Goal: Transaction & Acquisition: Purchase product/service

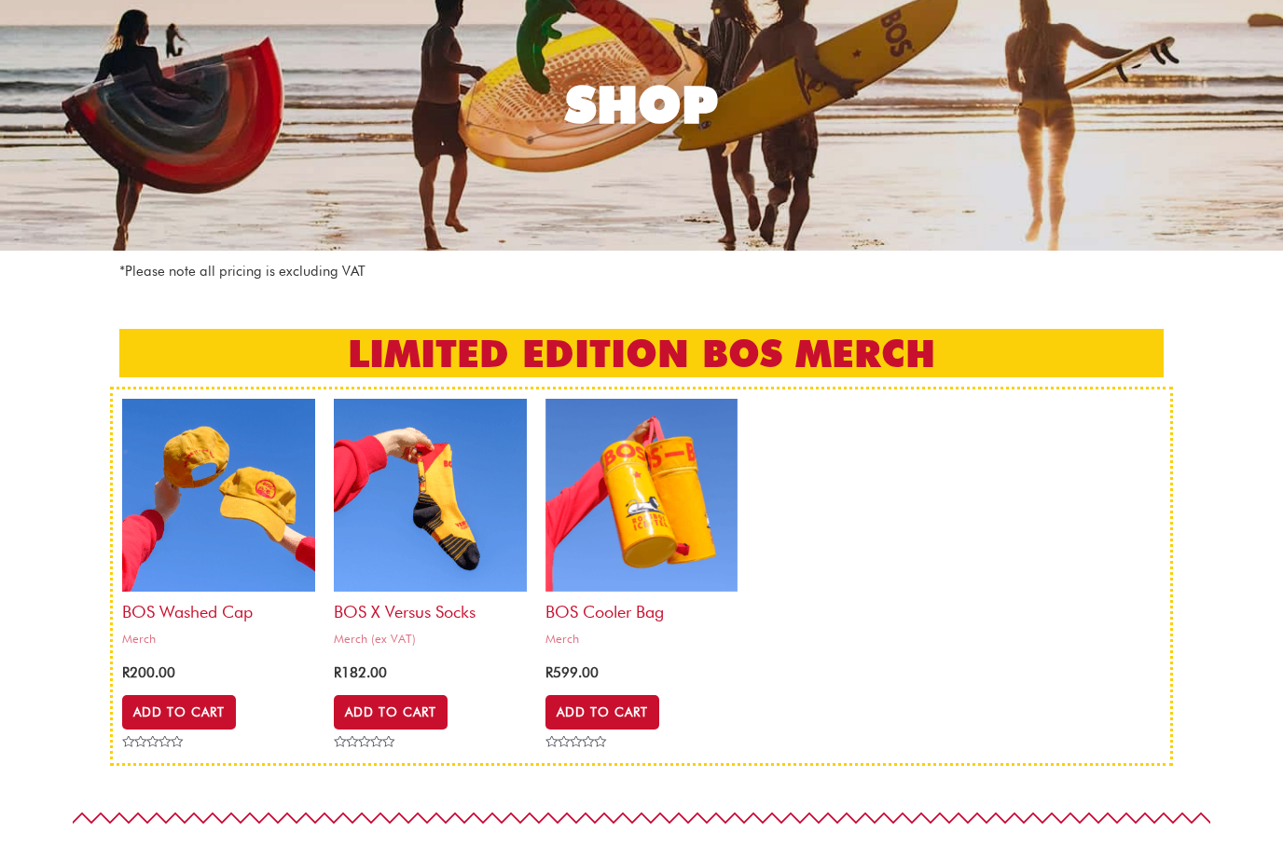
scroll to position [172, 0]
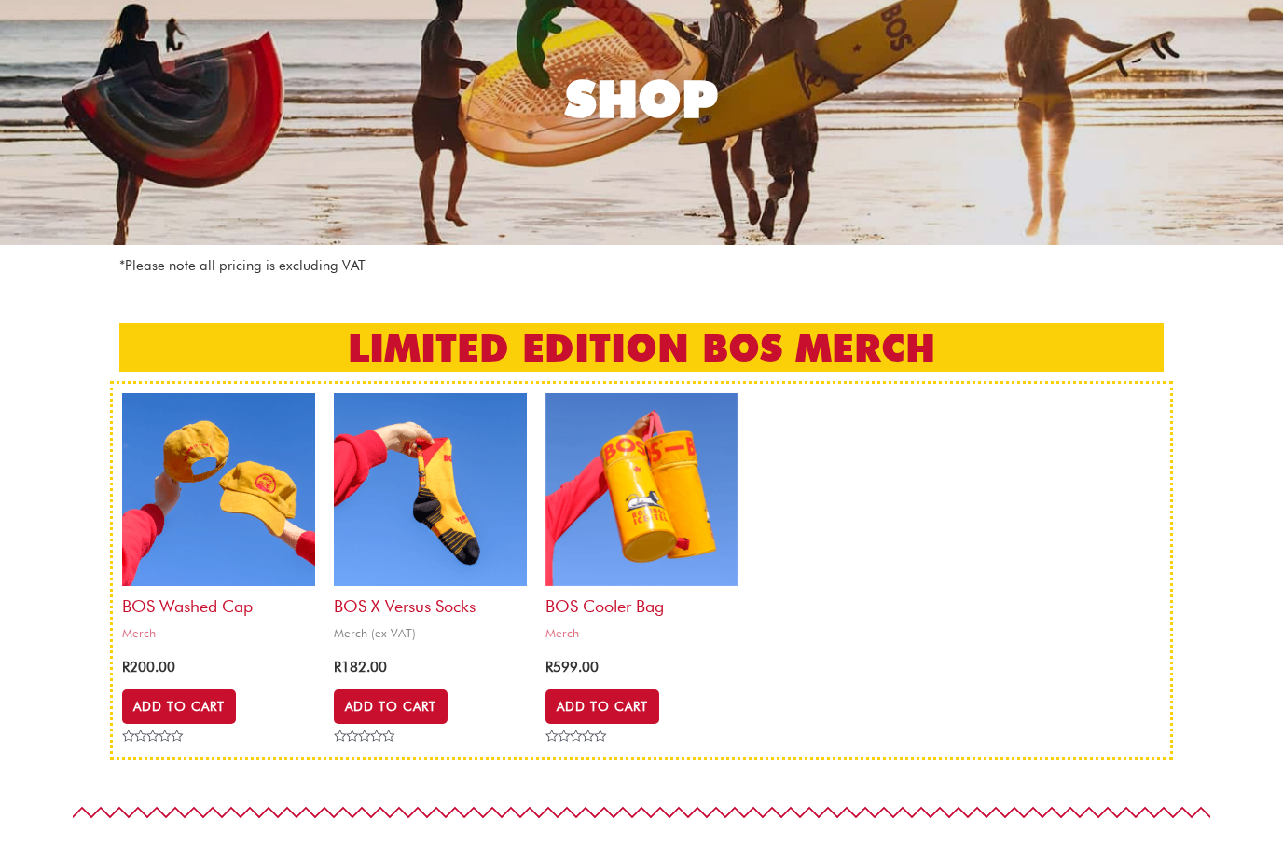
click at [390, 490] on img at bounding box center [430, 489] width 193 height 193
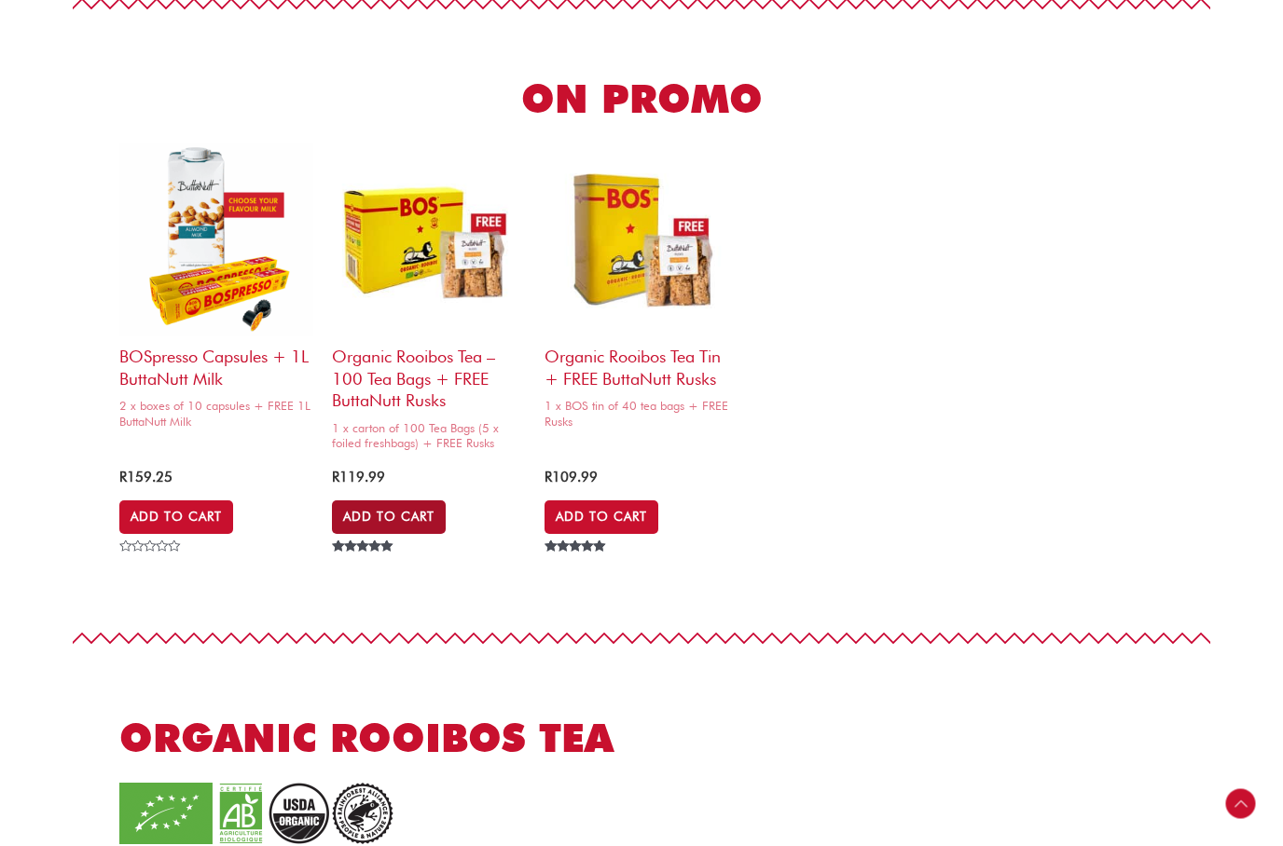
click at [412, 506] on link "Add to Cart" at bounding box center [389, 518] width 114 height 34
click at [619, 501] on link "Add to Cart" at bounding box center [601, 518] width 114 height 34
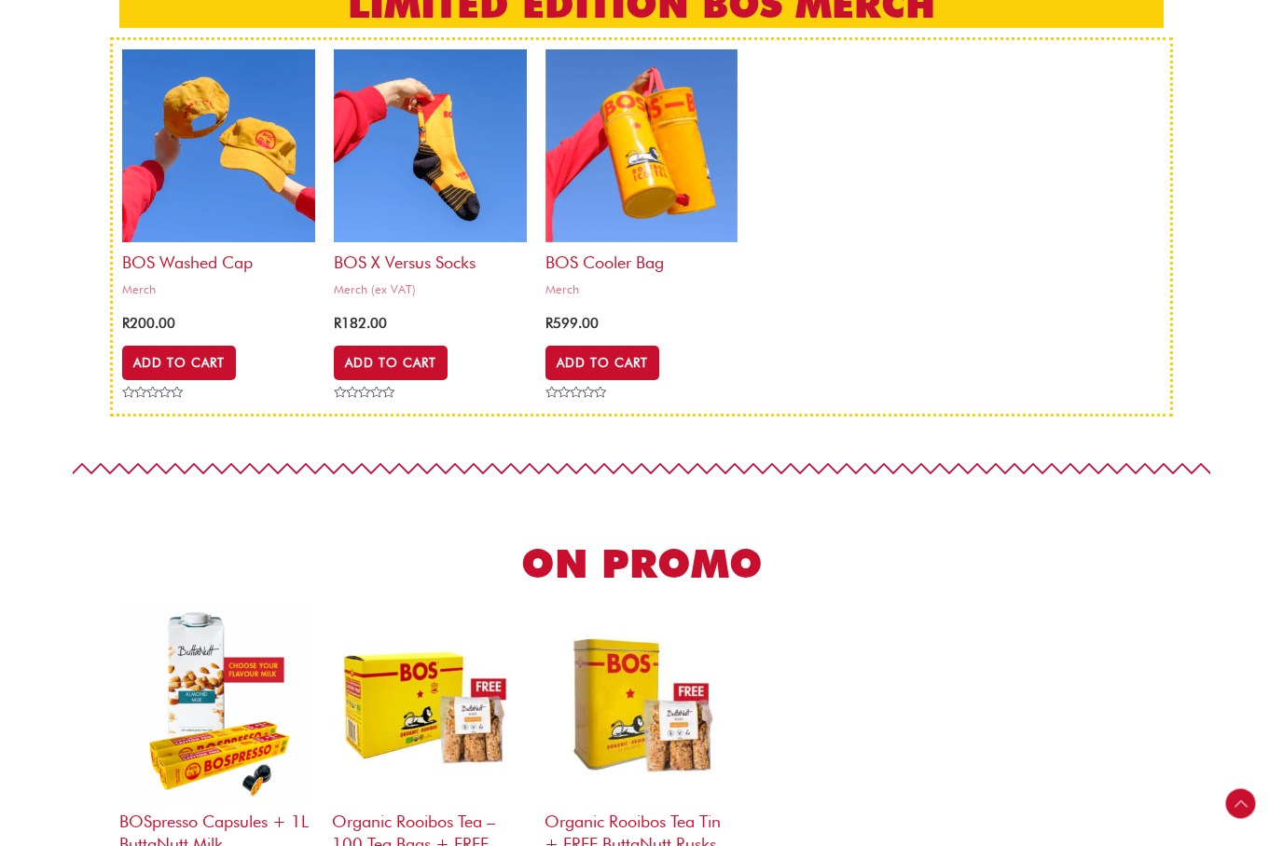
scroll to position [515, 0]
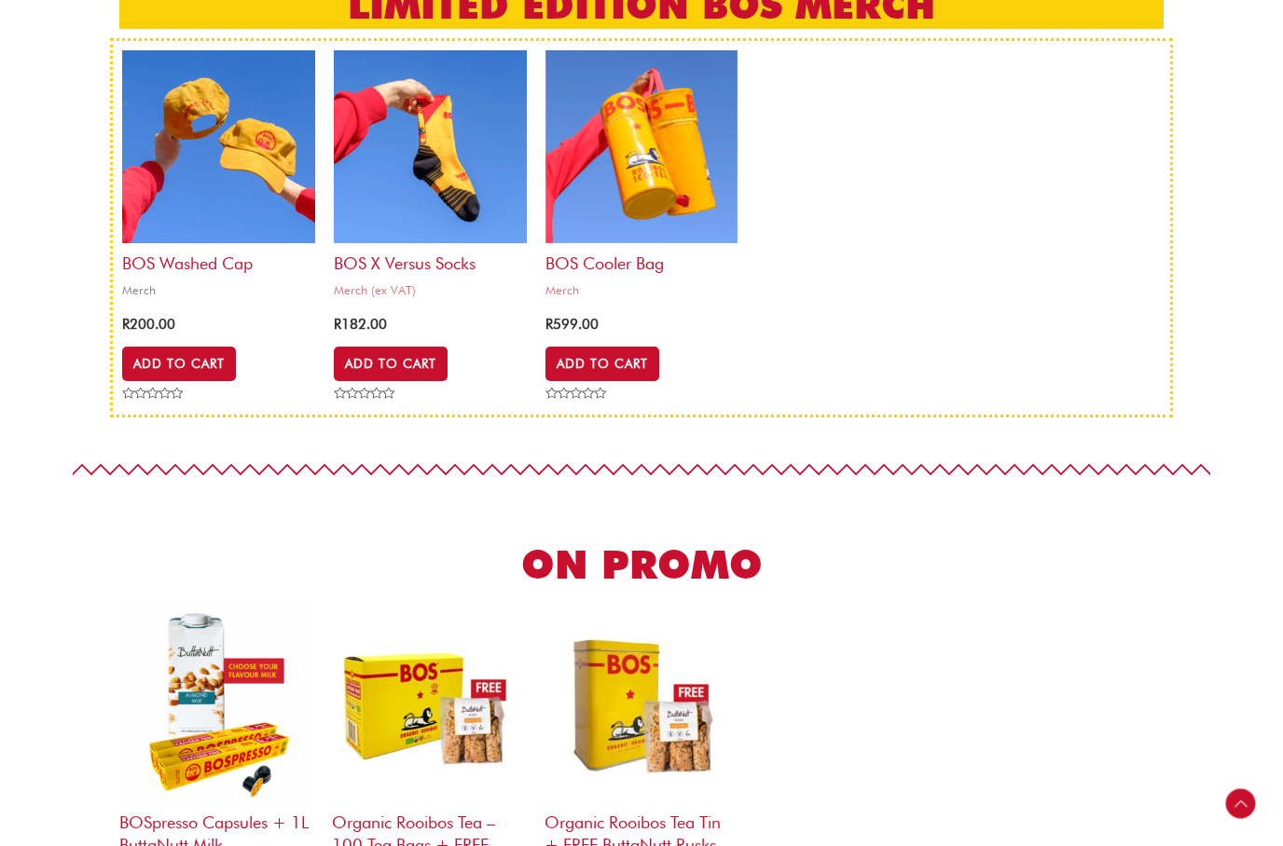
click at [172, 164] on img at bounding box center [218, 146] width 193 height 193
click at [675, 193] on img at bounding box center [641, 146] width 193 height 193
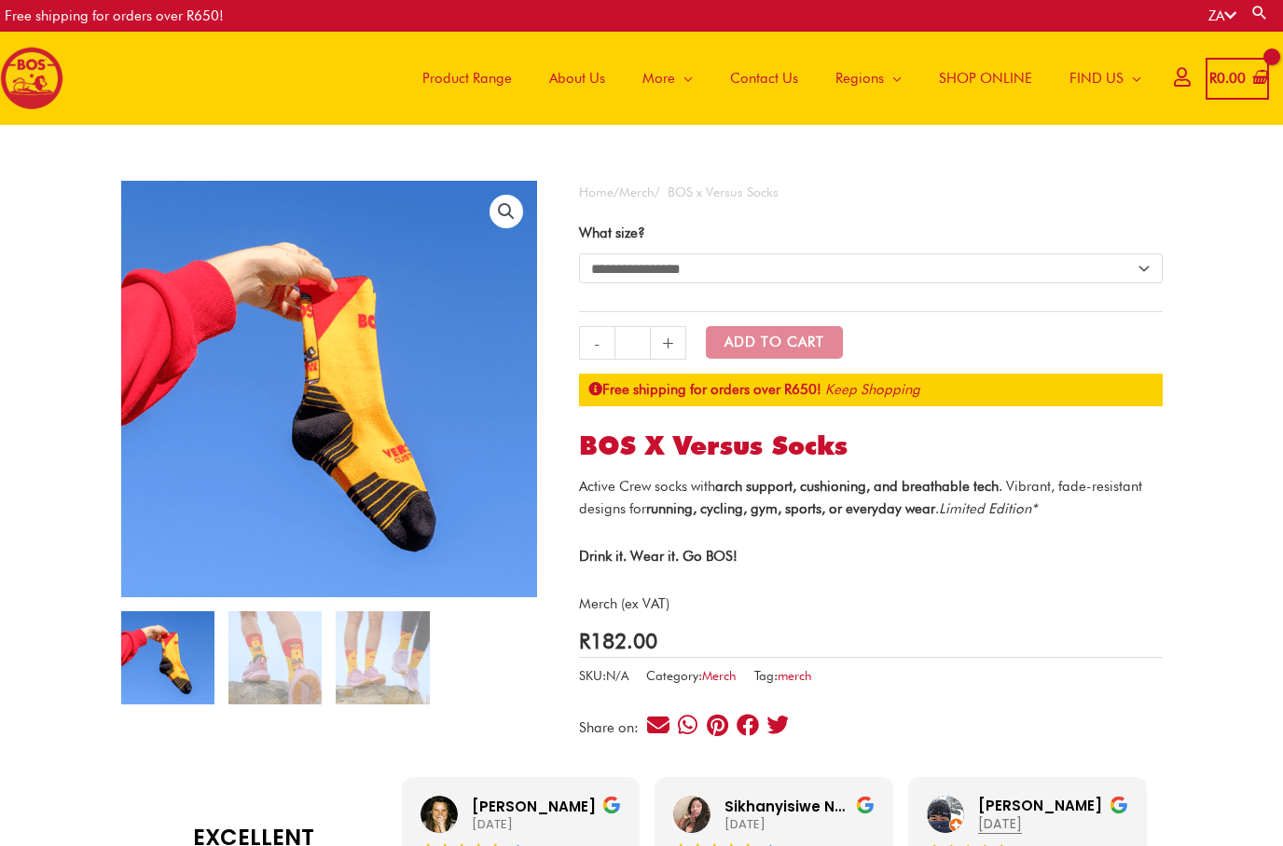
scroll to position [12, 0]
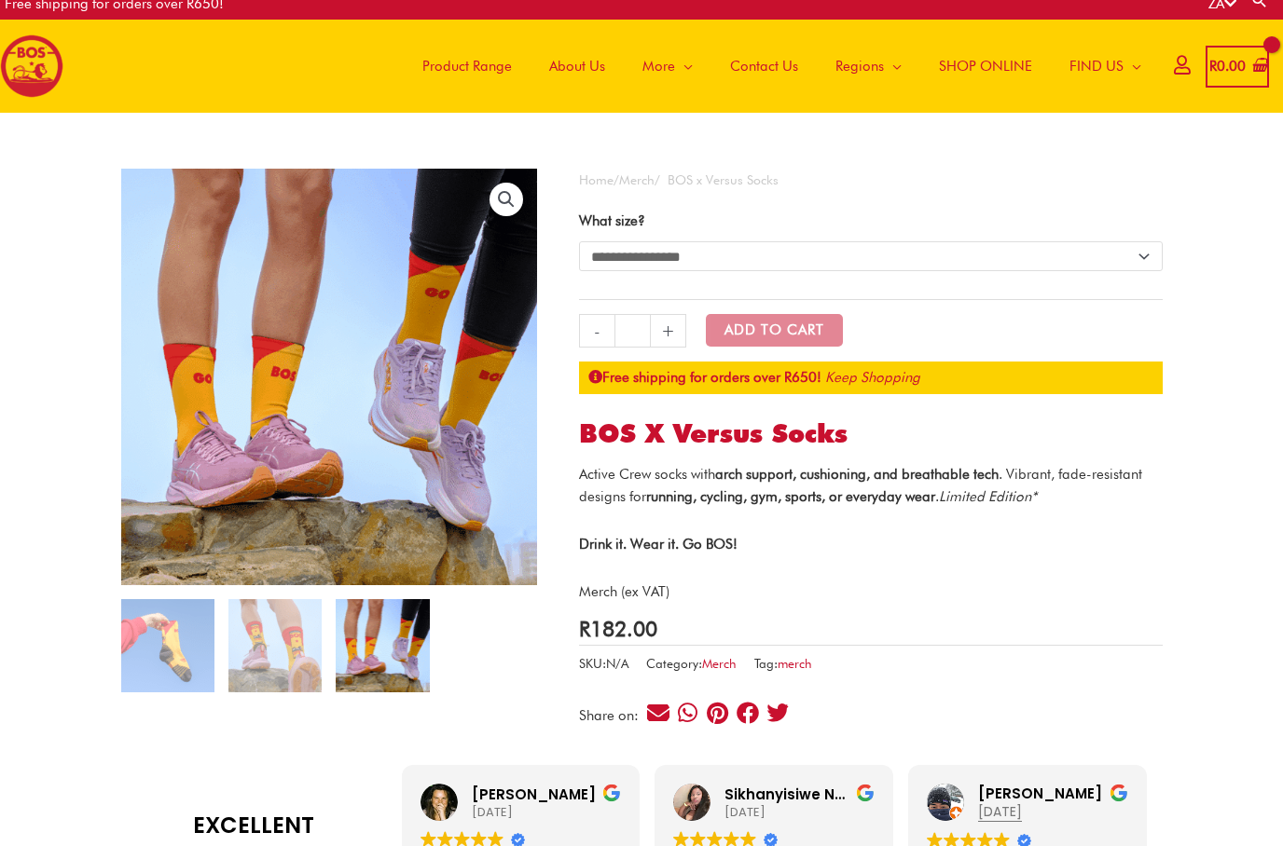
click at [1080, 269] on select "**********" at bounding box center [870, 256] width 583 height 30
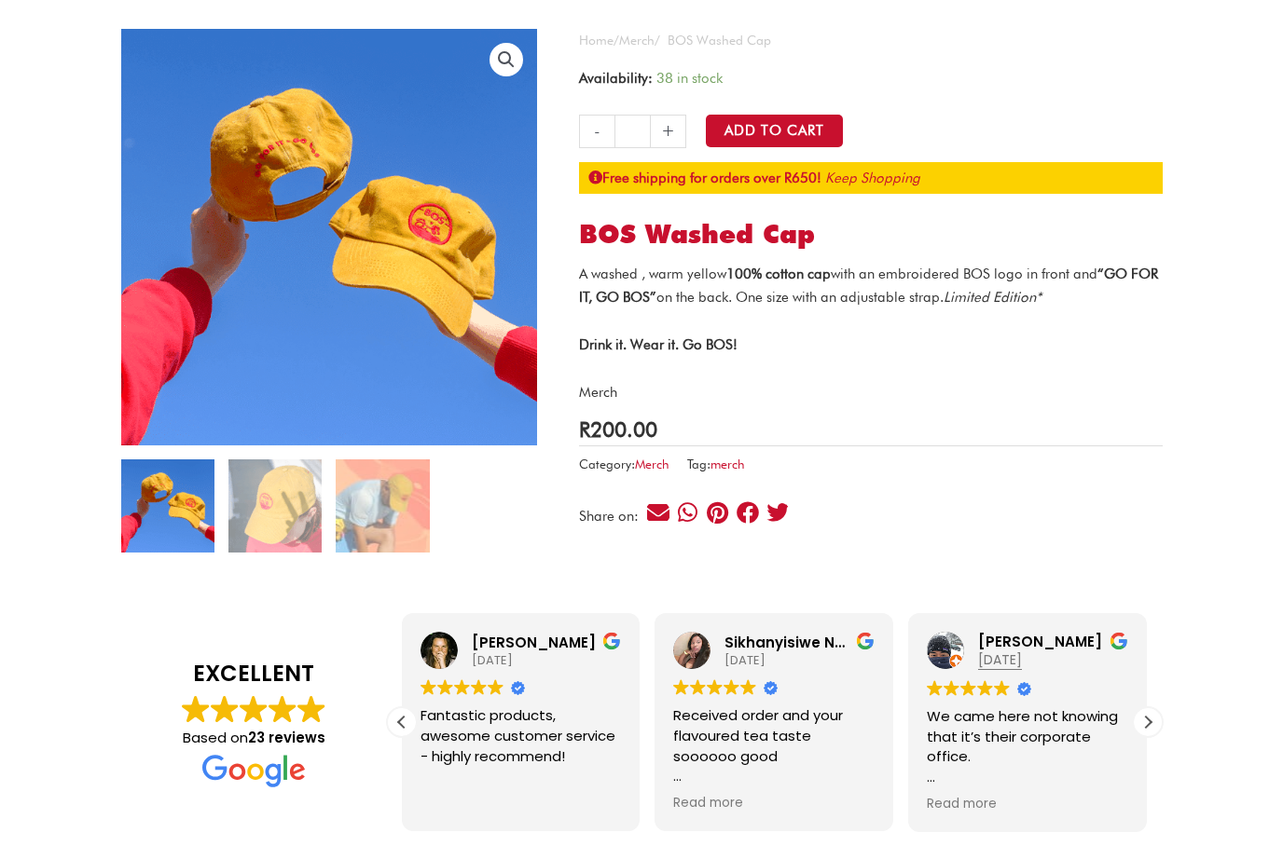
scroll to position [153, 0]
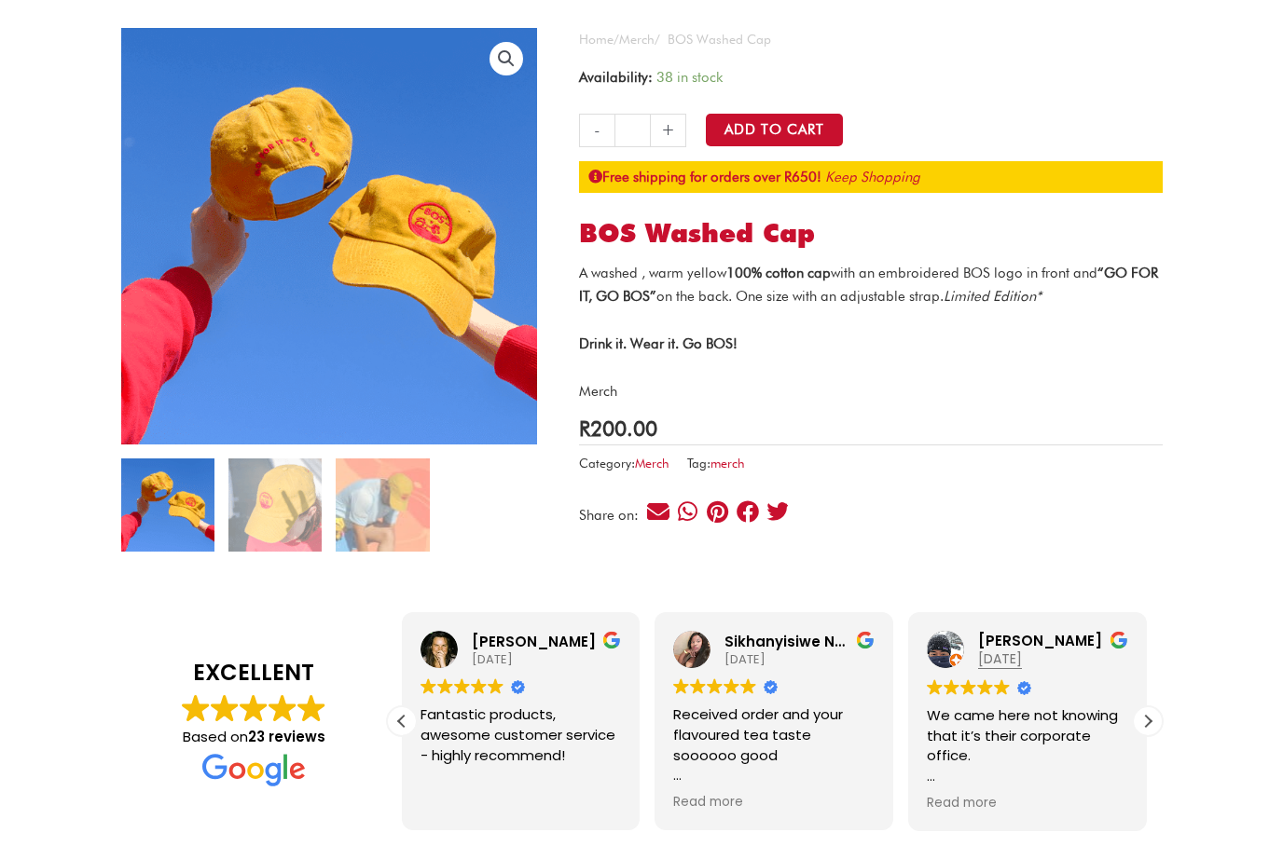
click at [196, 267] on img at bounding box center [494, 401] width 746 height 746
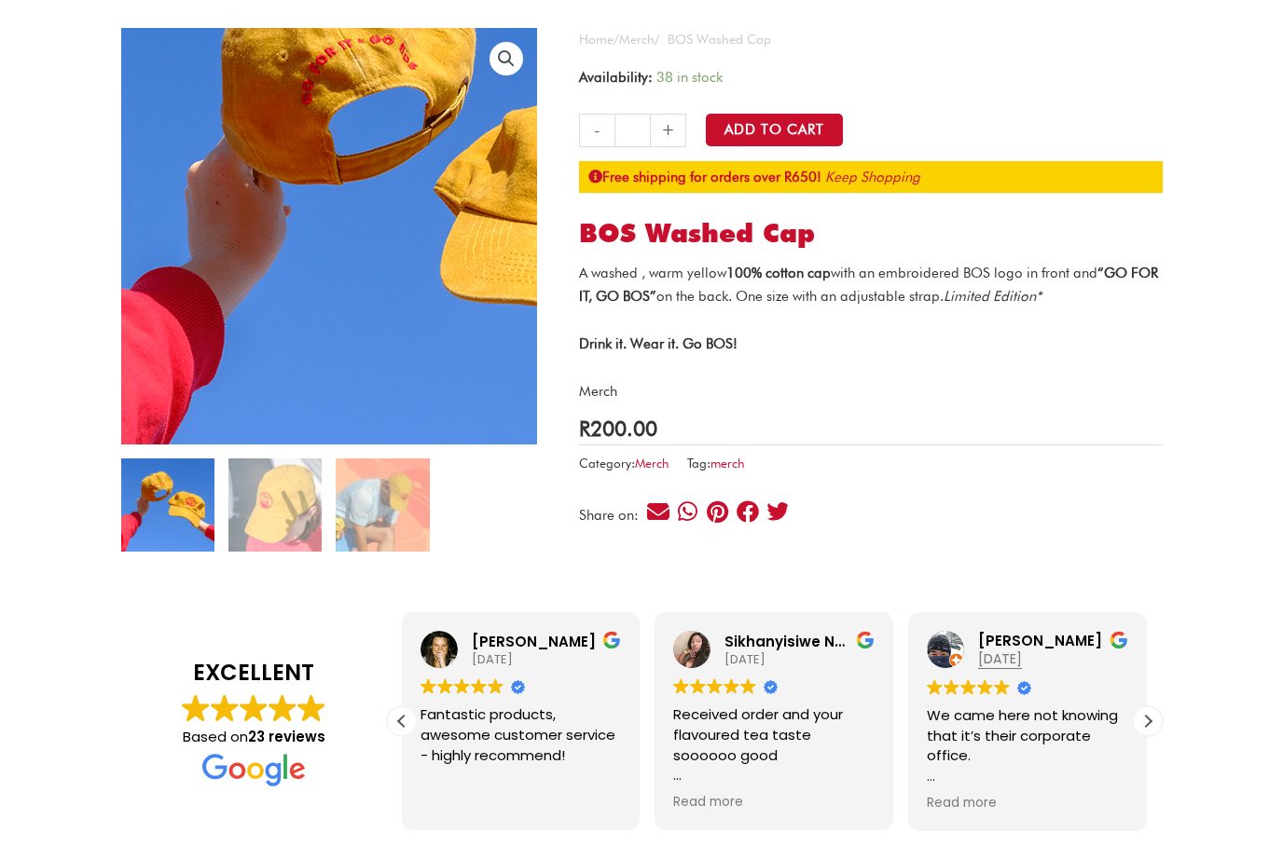
click at [213, 217] on img at bounding box center [435, 213] width 746 height 746
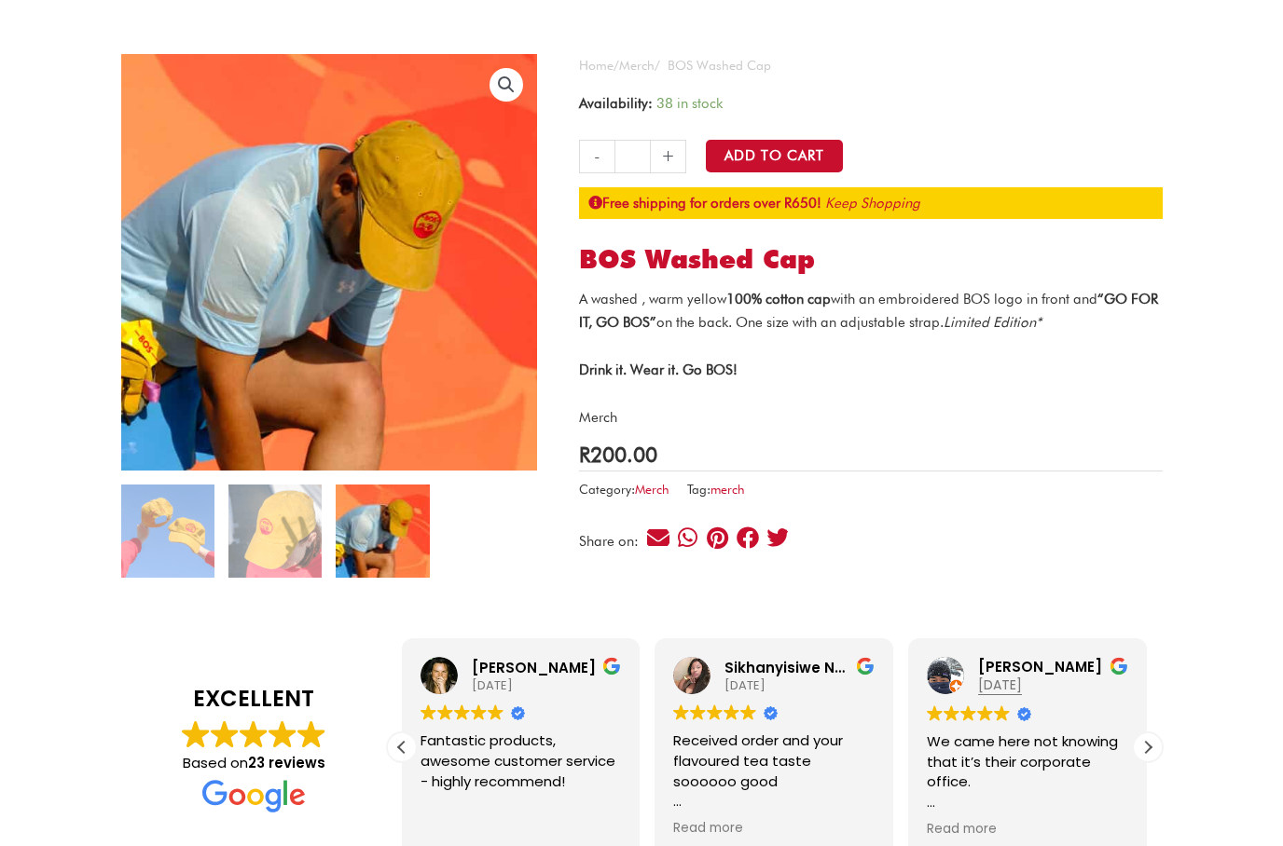
scroll to position [0, 0]
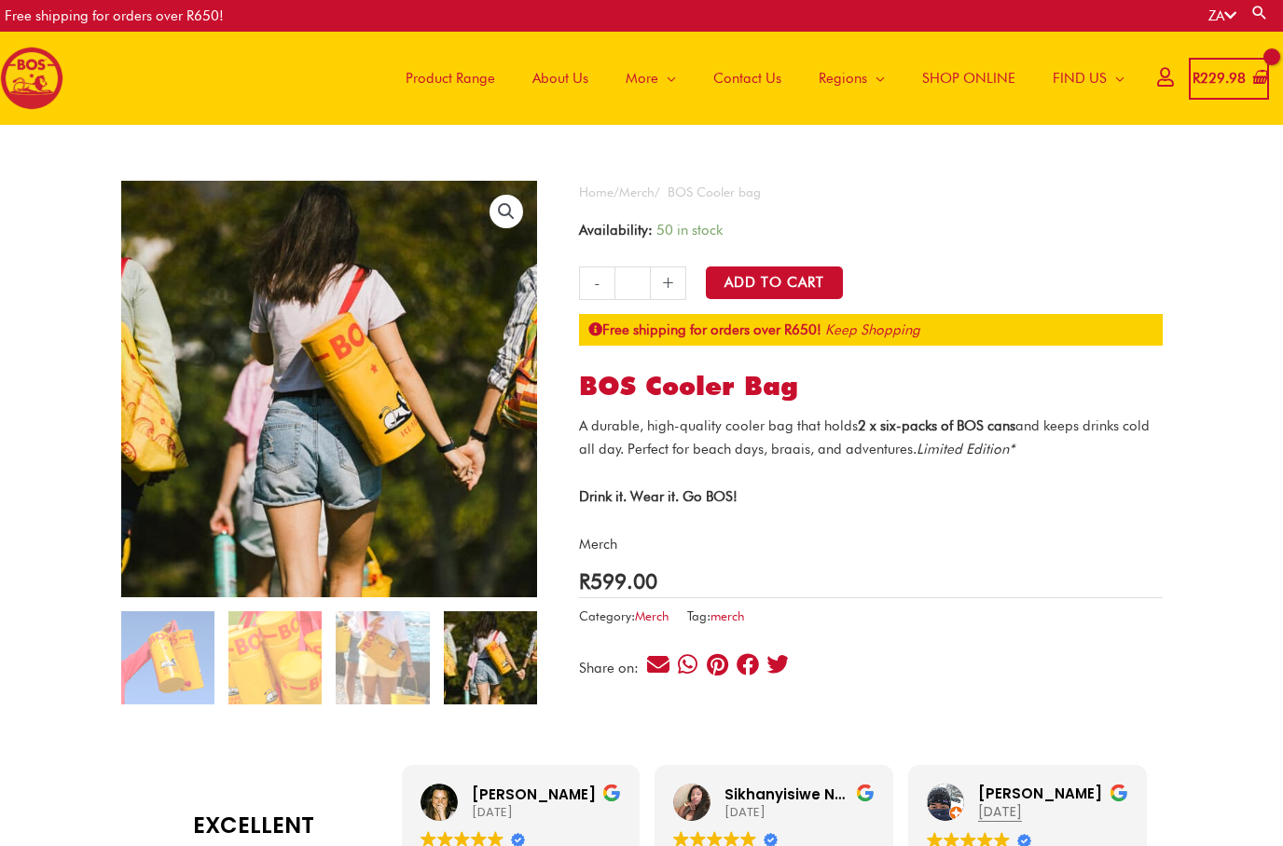
click at [464, 74] on span "Product Range" at bounding box center [449, 78] width 89 height 56
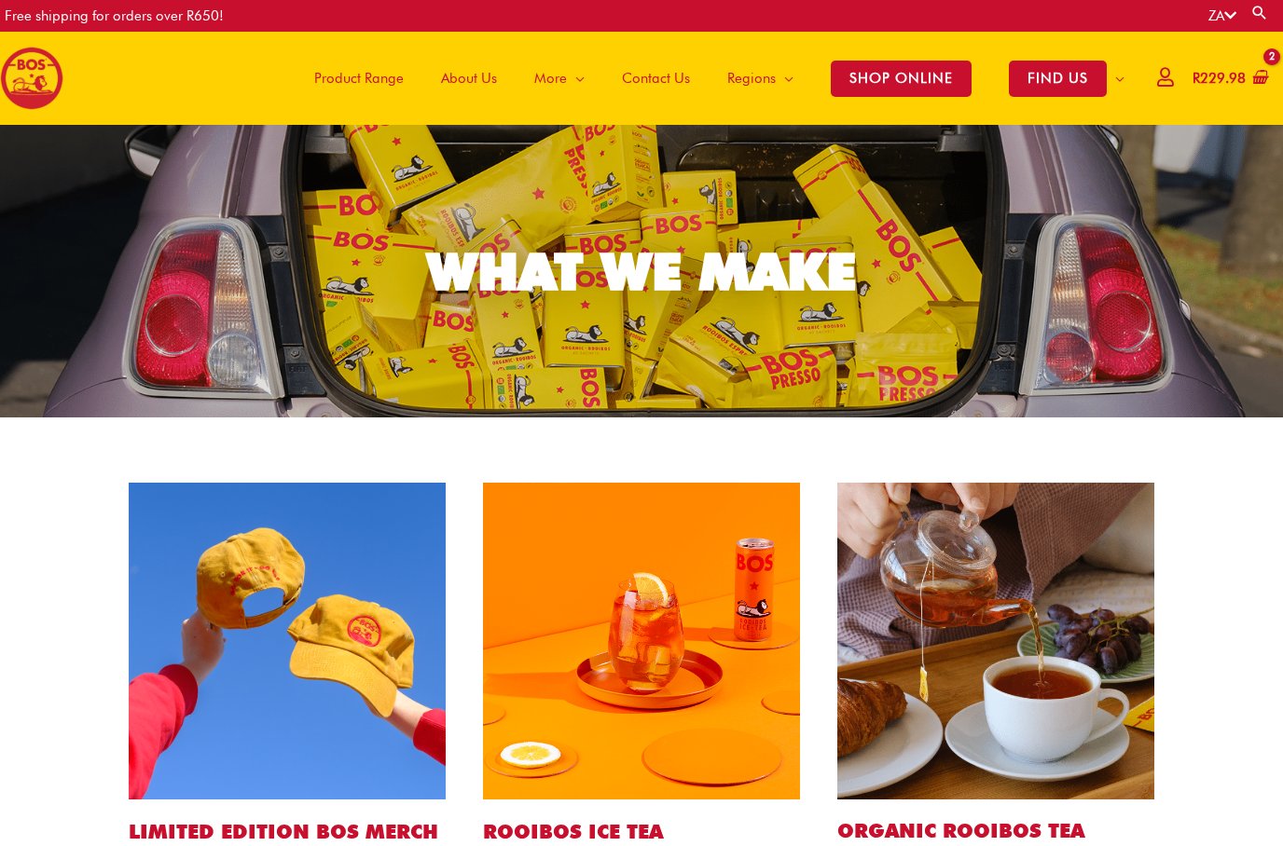
click at [632, 567] on img at bounding box center [641, 641] width 317 height 317
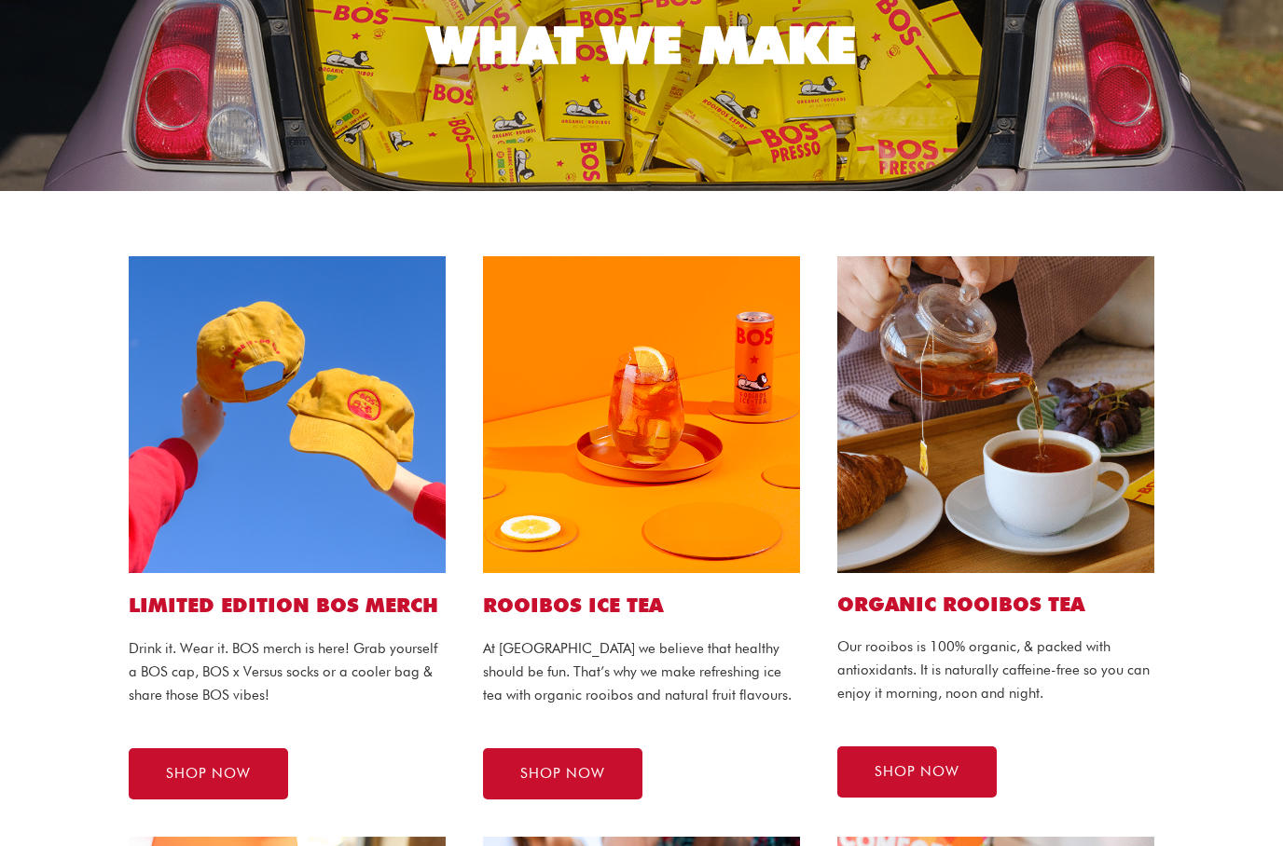
scroll to position [301, 0]
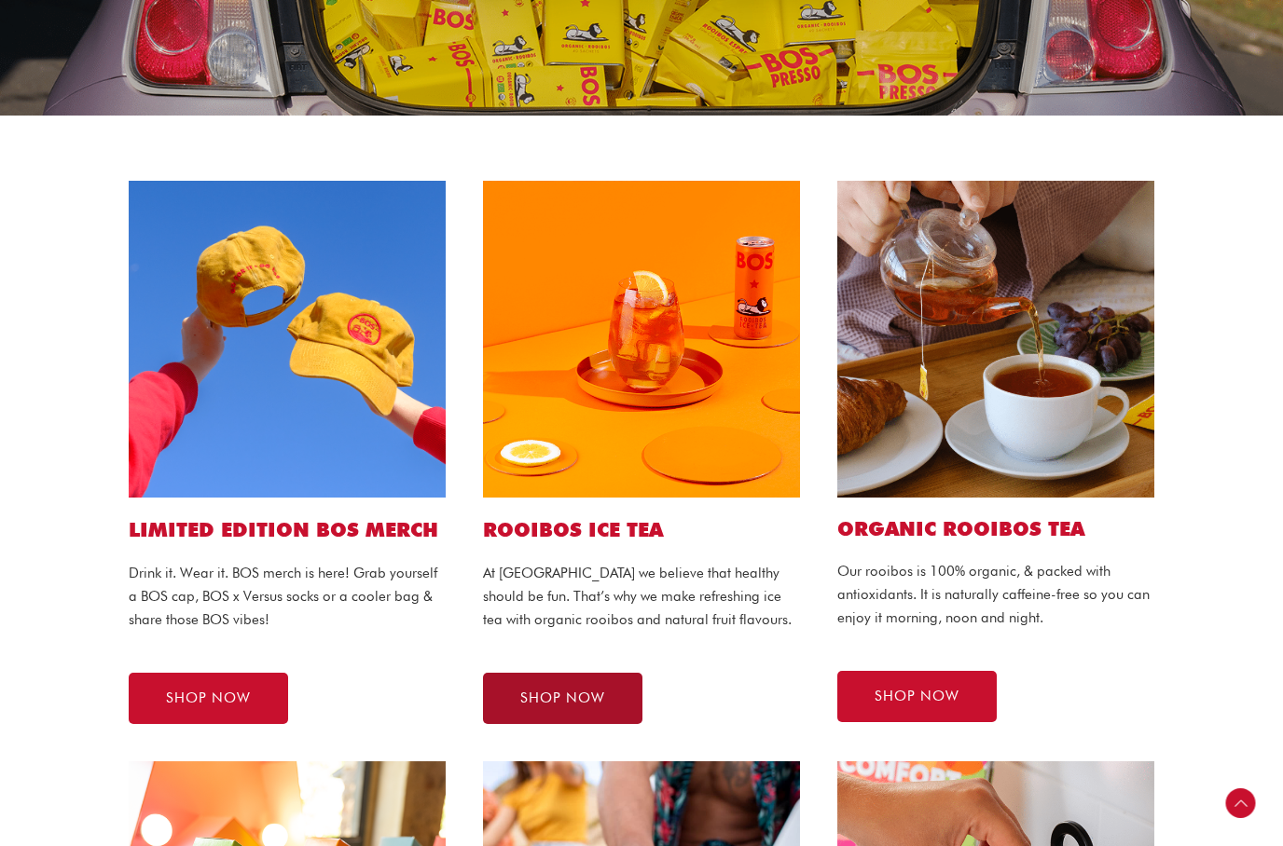
click at [574, 696] on span "SHOP NOW" at bounding box center [562, 700] width 85 height 14
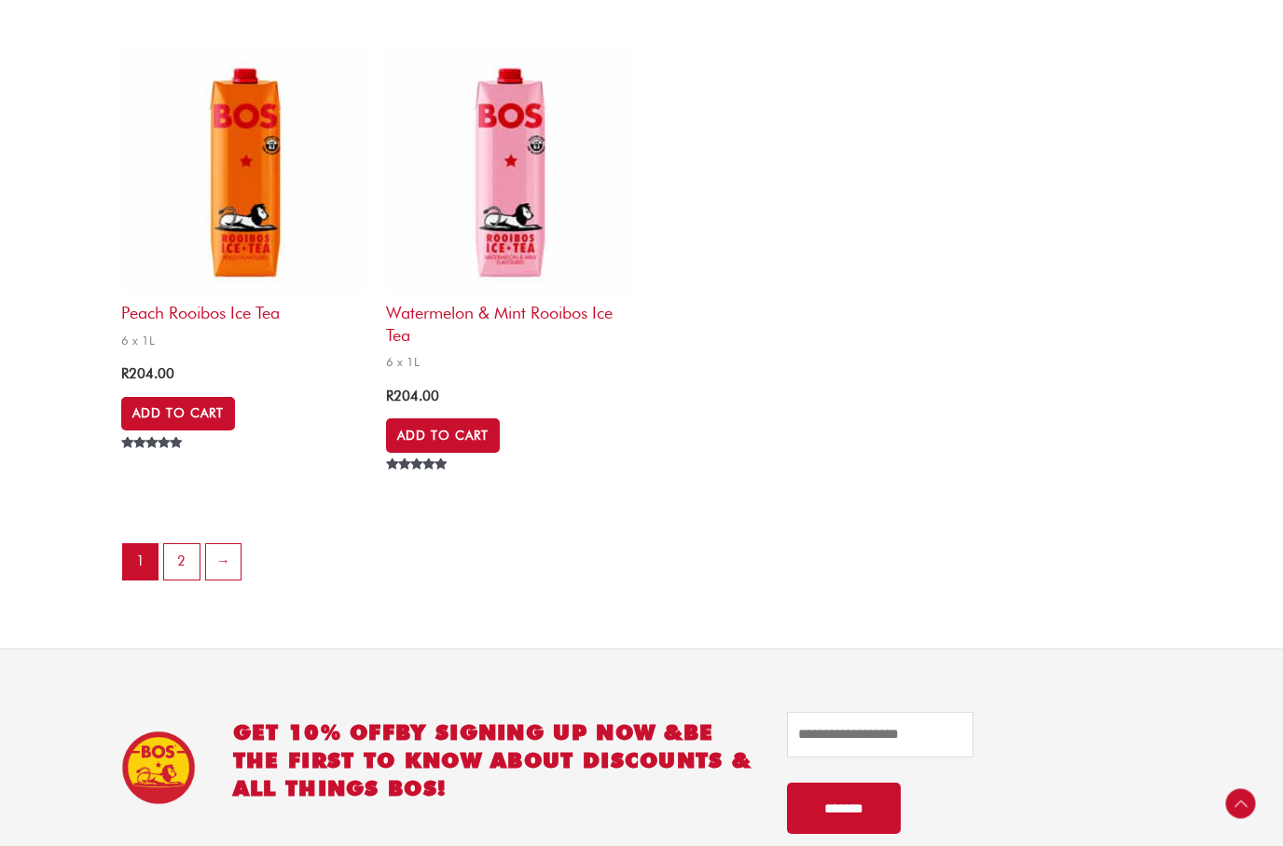
scroll to position [3968, 0]
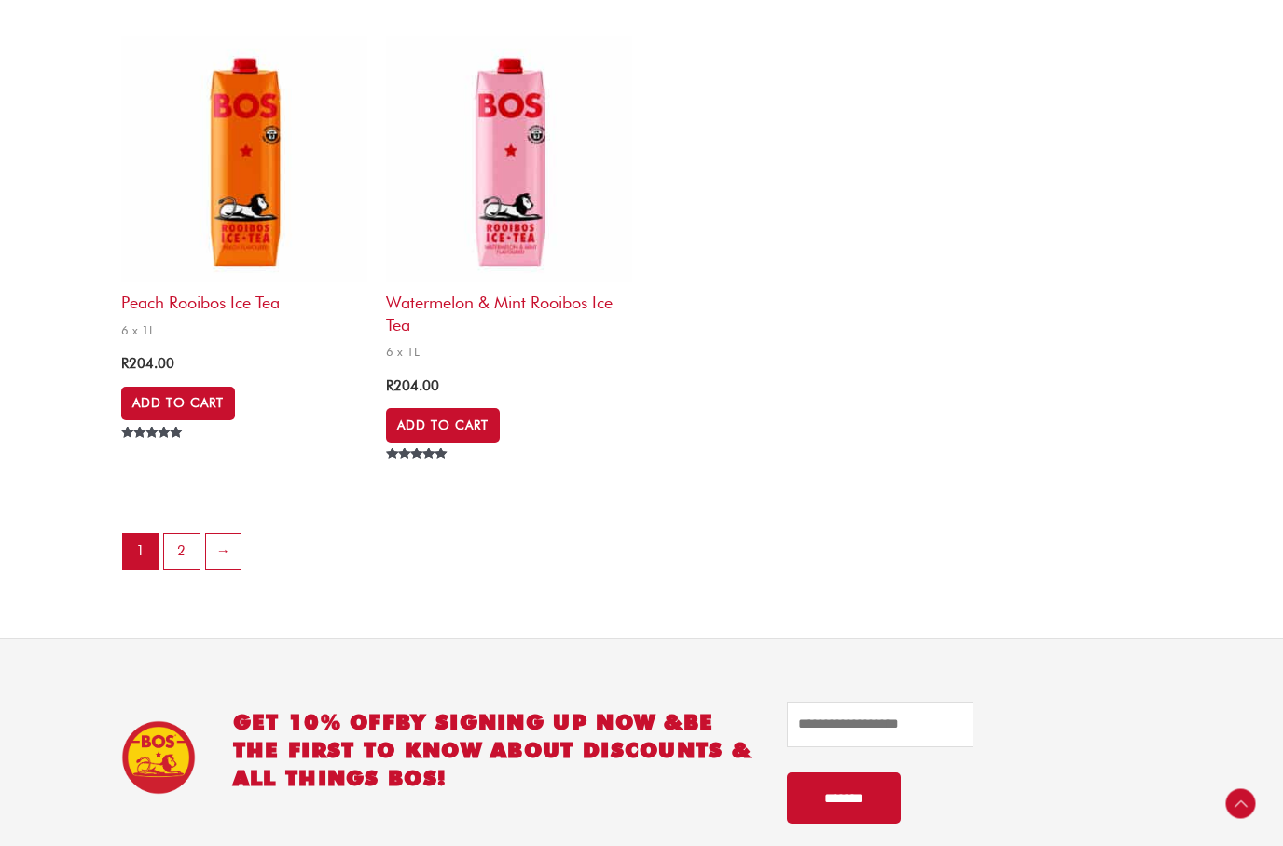
click at [485, 448] on div "Rated 5.00 out of 5" at bounding box center [509, 457] width 246 height 18
click at [473, 408] on link "Add to Cart" at bounding box center [443, 425] width 114 height 34
click at [229, 534] on link "→" at bounding box center [223, 551] width 35 height 35
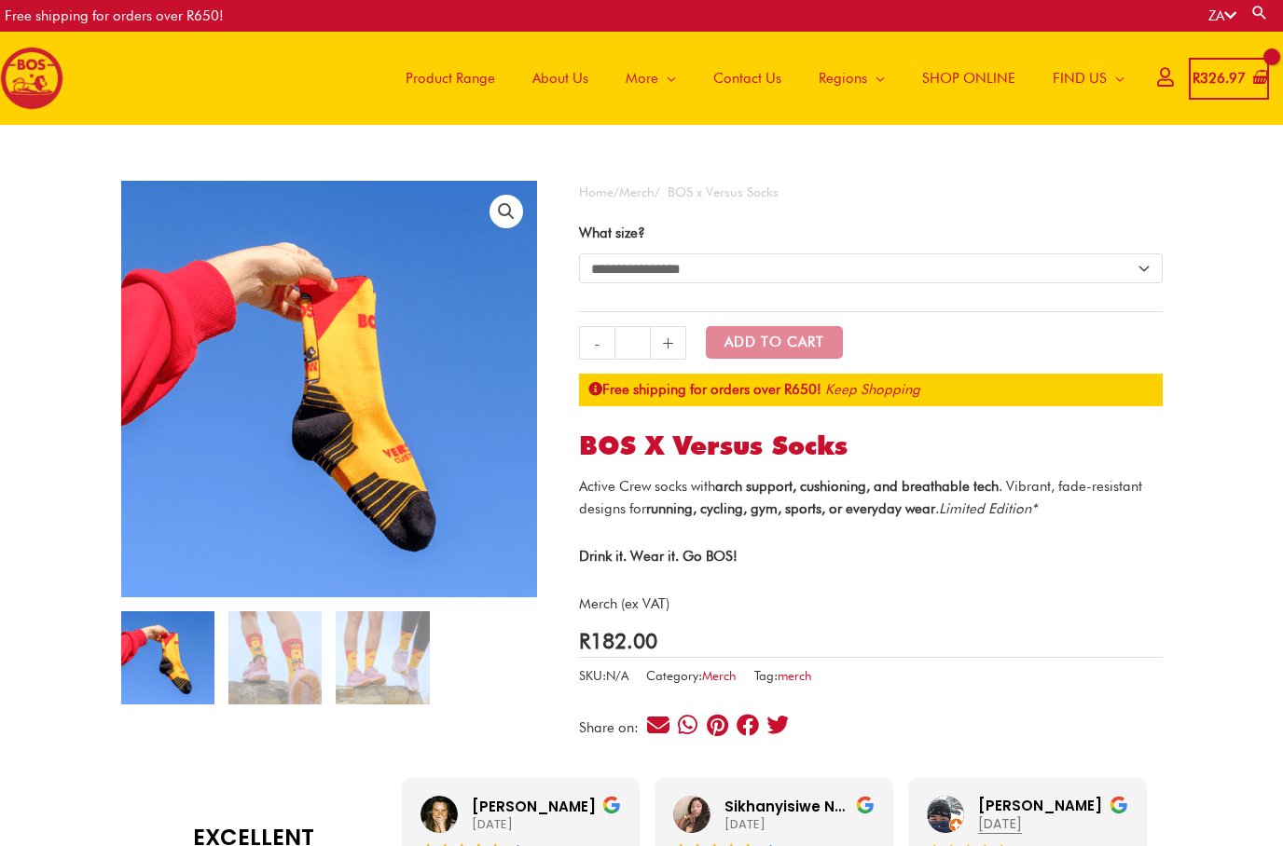
select select "****"
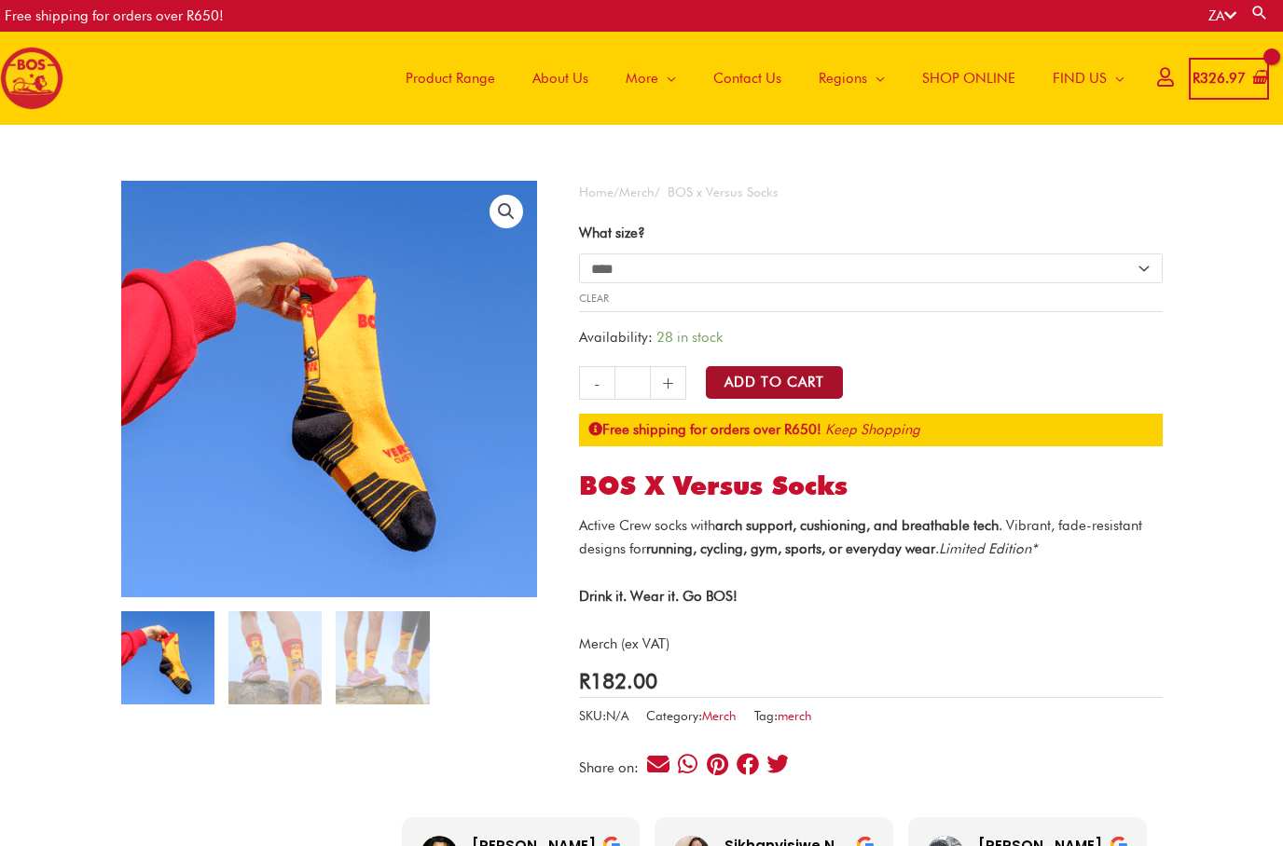
click at [777, 384] on button "Add to Cart" at bounding box center [774, 382] width 137 height 33
